Goal: Task Accomplishment & Management: Complete application form

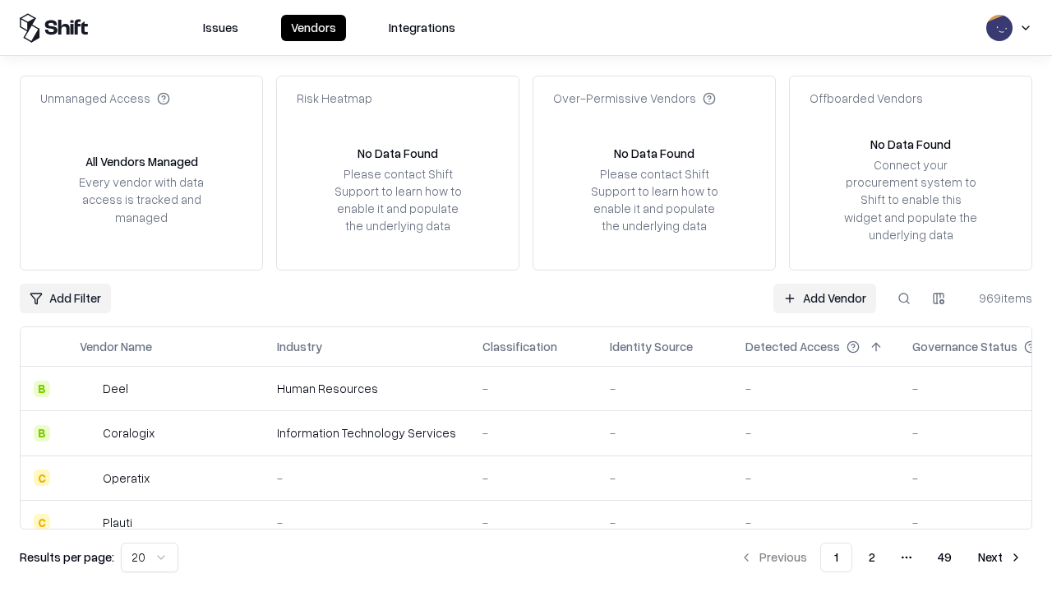
click at [825, 298] on link "Add Vendor" at bounding box center [825, 299] width 103 height 30
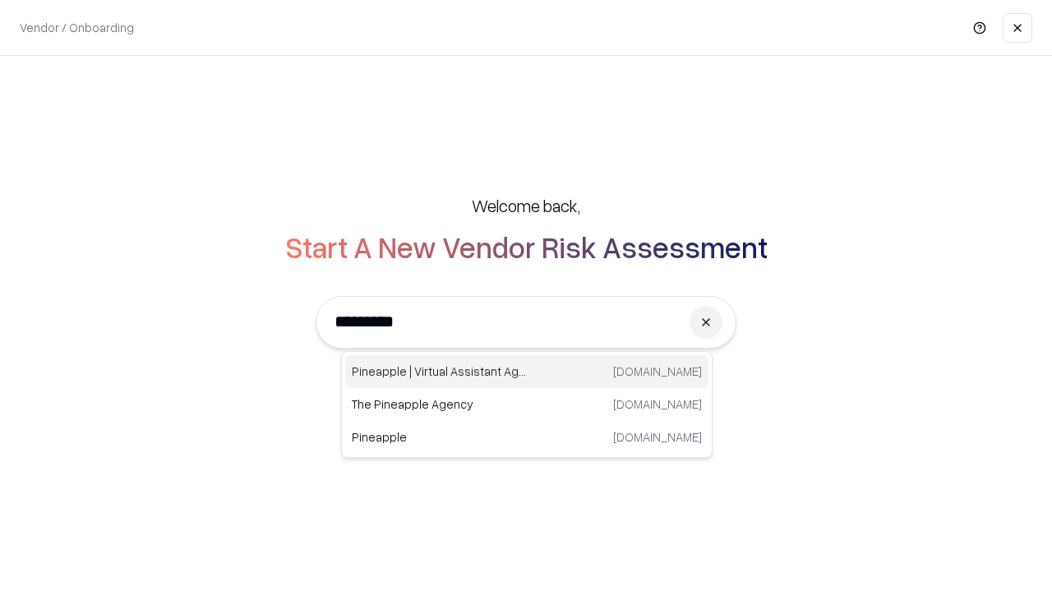
click at [527, 372] on div "Pineapple | Virtual Assistant Agency [DOMAIN_NAME]" at bounding box center [526, 371] width 363 height 33
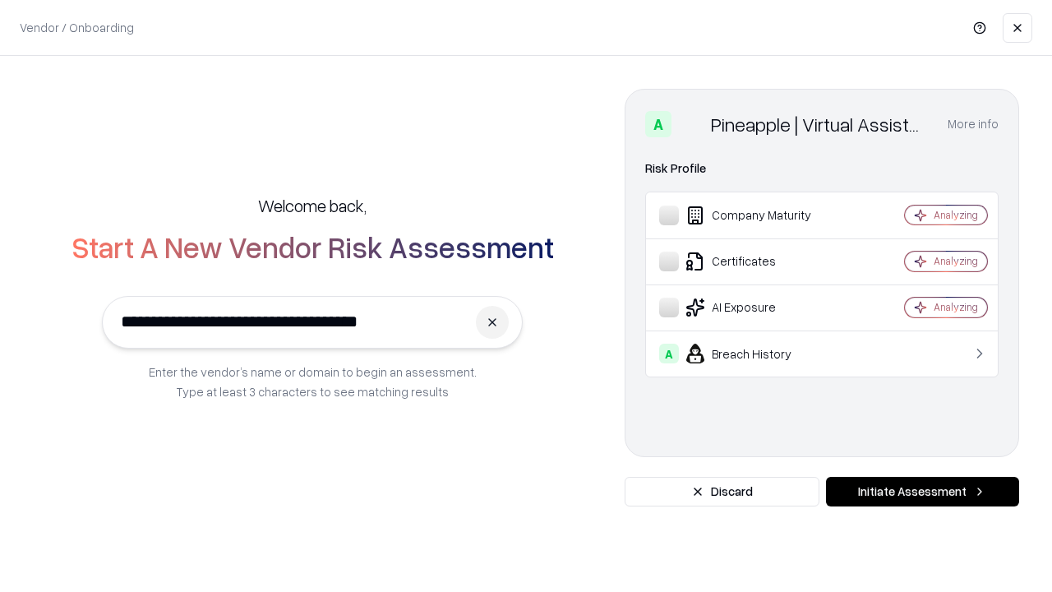
type input "**********"
click at [922, 492] on button "Initiate Assessment" at bounding box center [922, 492] width 193 height 30
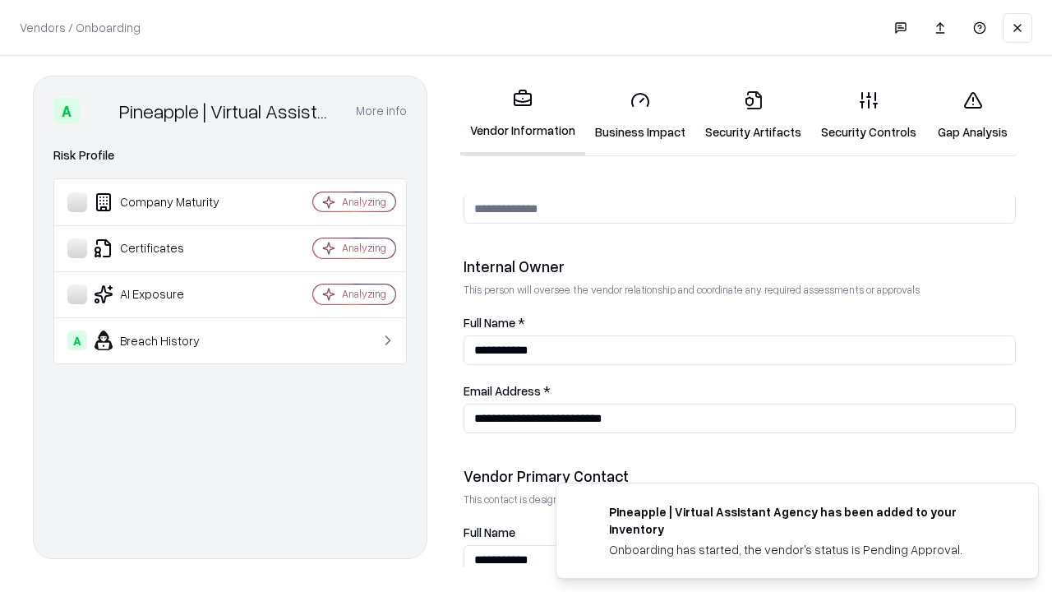
scroll to position [852, 0]
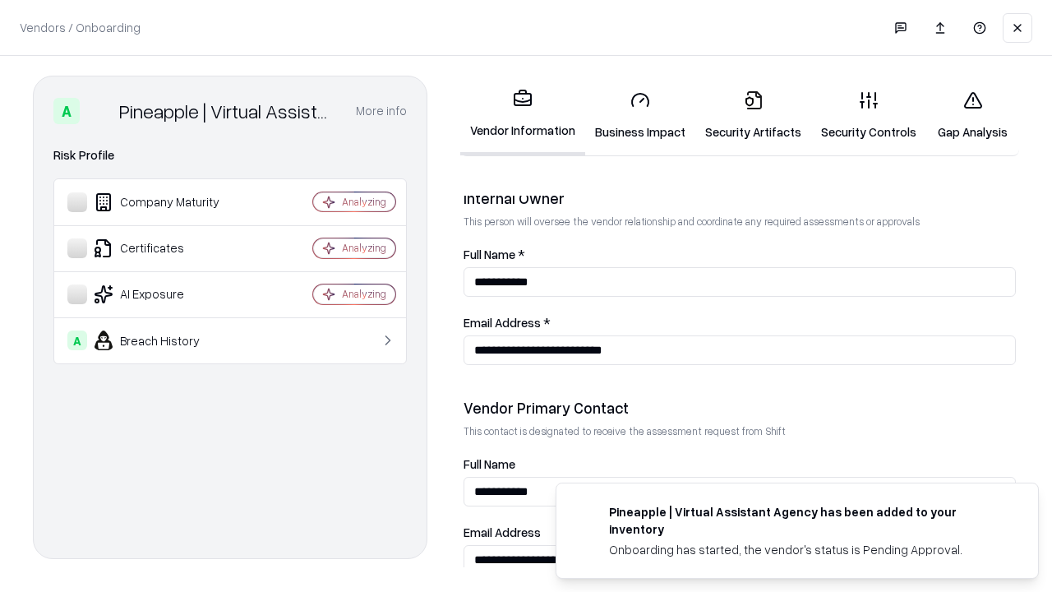
click at [640, 115] on link "Business Impact" at bounding box center [640, 115] width 110 height 76
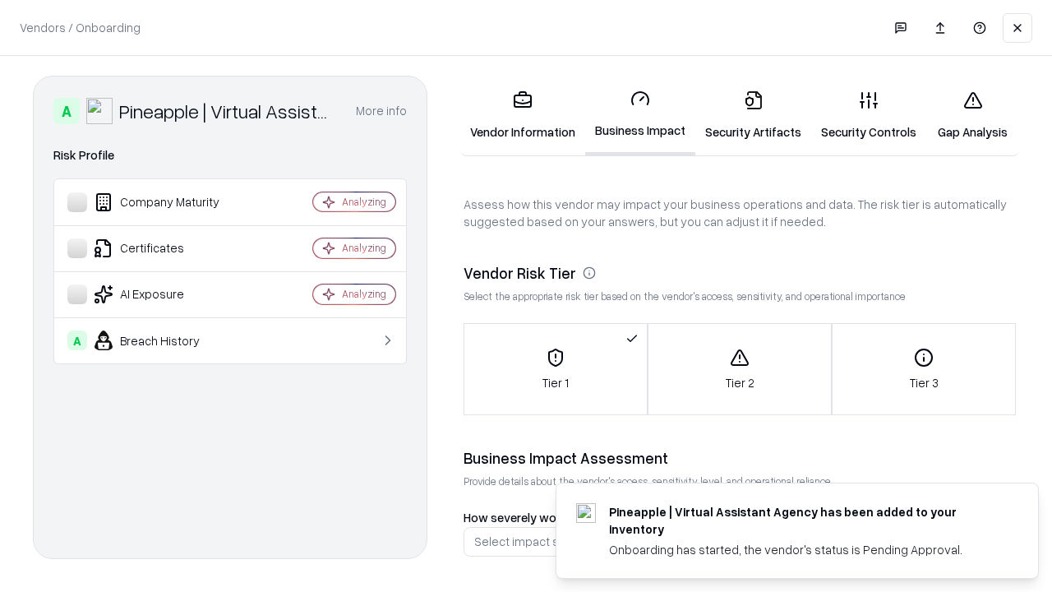
click at [753, 115] on link "Security Artifacts" at bounding box center [754, 115] width 116 height 76
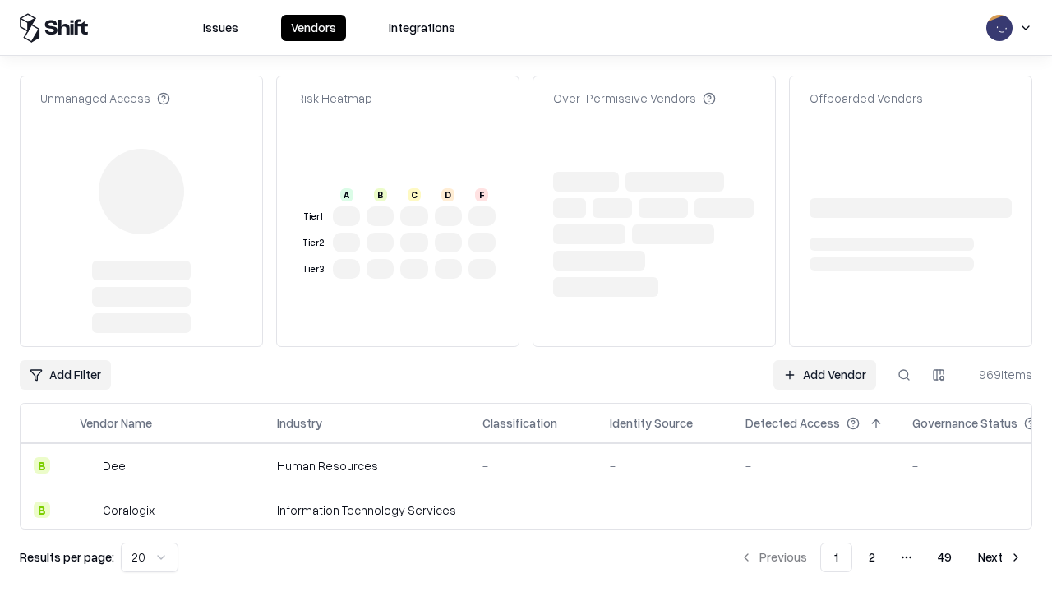
click at [825, 360] on link "Add Vendor" at bounding box center [825, 375] width 103 height 30
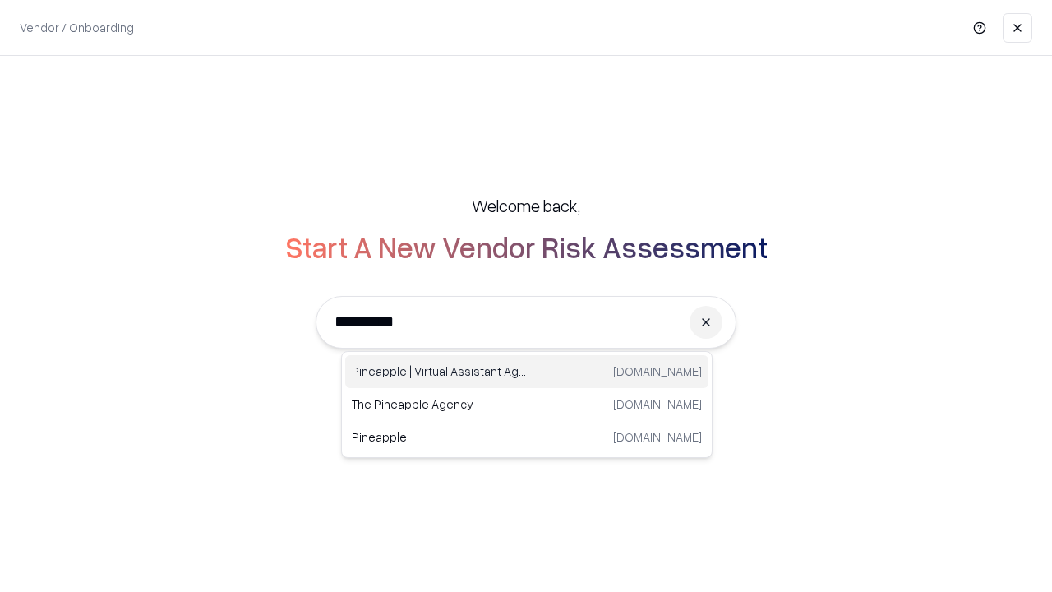
click at [527, 372] on div "Pineapple | Virtual Assistant Agency [DOMAIN_NAME]" at bounding box center [526, 371] width 363 height 33
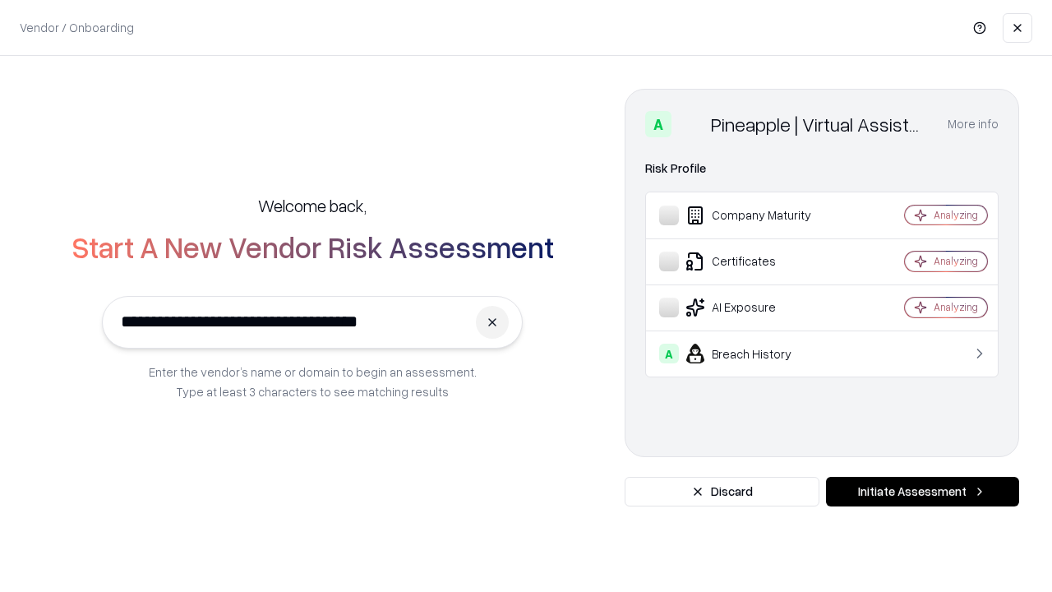
type input "**********"
click at [922, 492] on button "Initiate Assessment" at bounding box center [922, 492] width 193 height 30
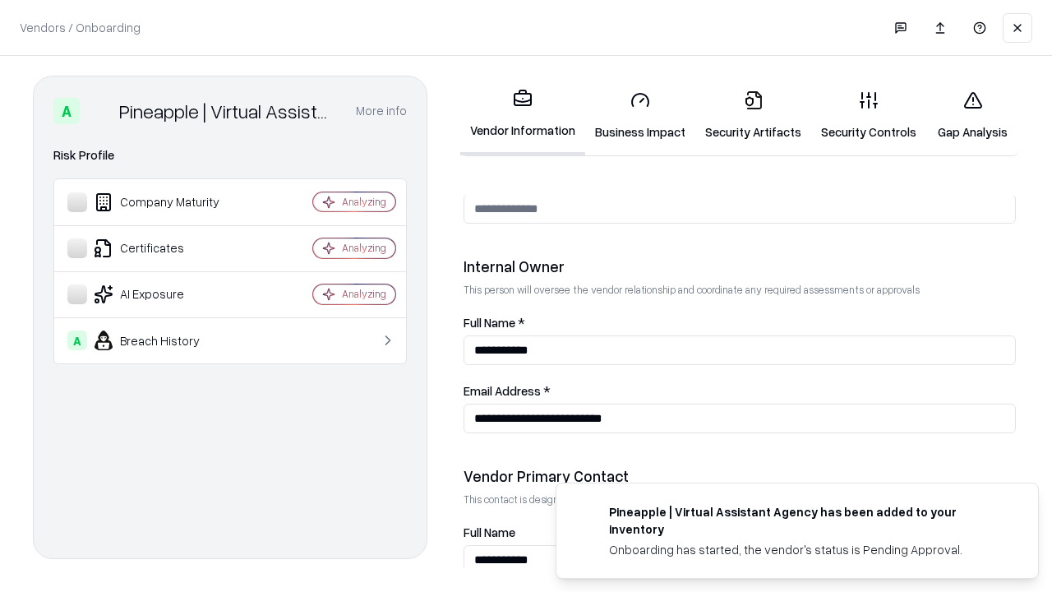
scroll to position [852, 0]
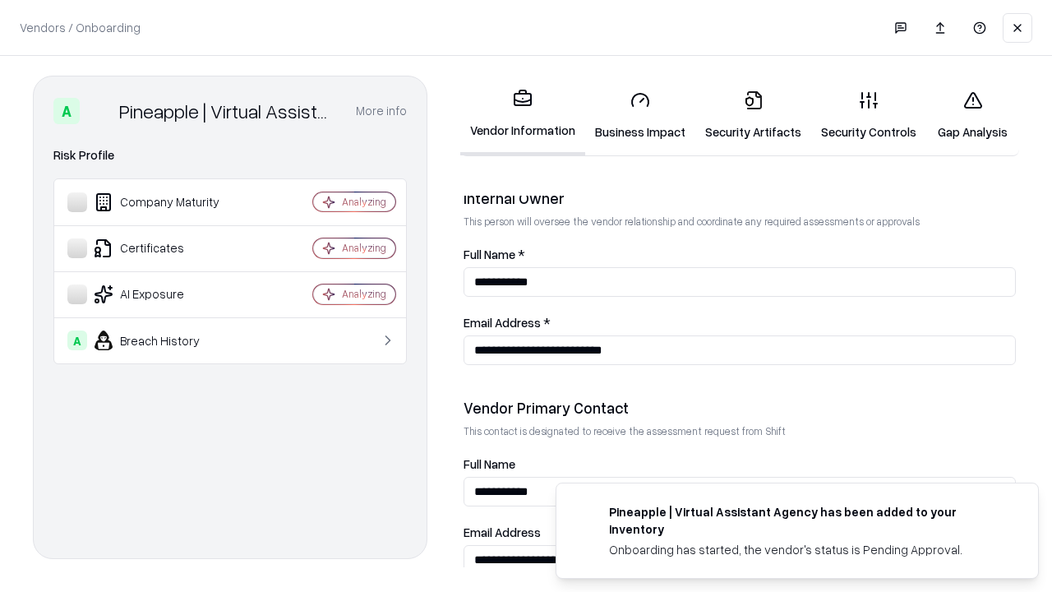
click at [973, 115] on link "Gap Analysis" at bounding box center [973, 115] width 93 height 76
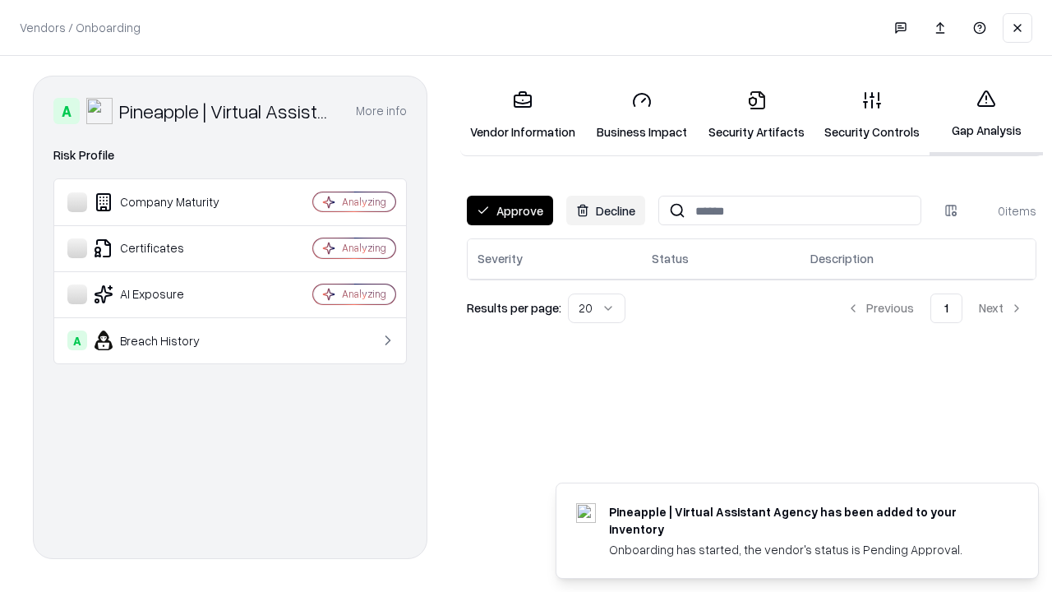
click at [510, 210] on button "Approve" at bounding box center [510, 211] width 86 height 30
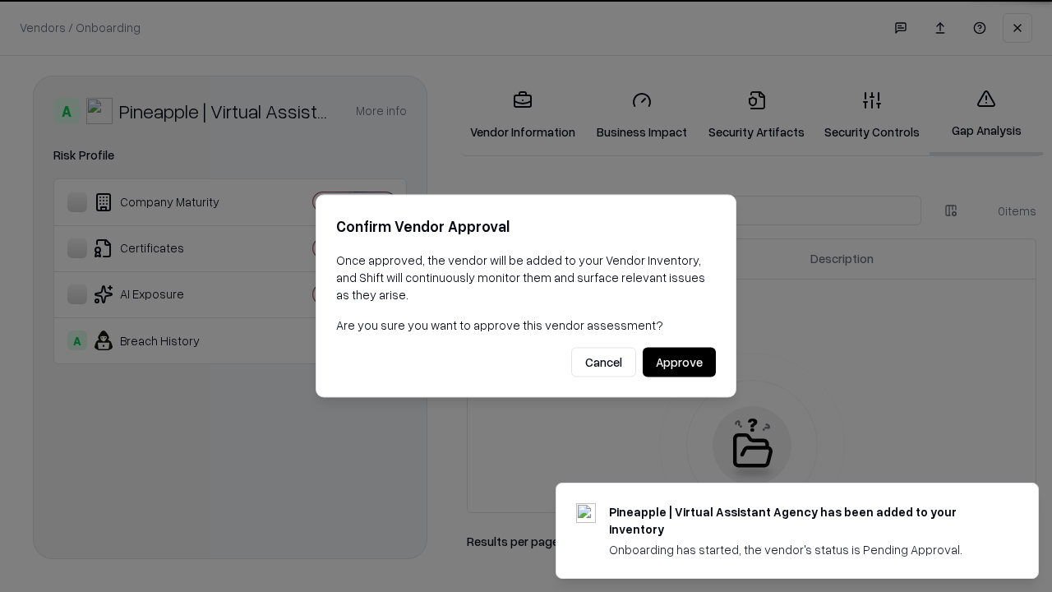
click at [679, 362] on button "Approve" at bounding box center [679, 363] width 73 height 30
